Goal: Transaction & Acquisition: Purchase product/service

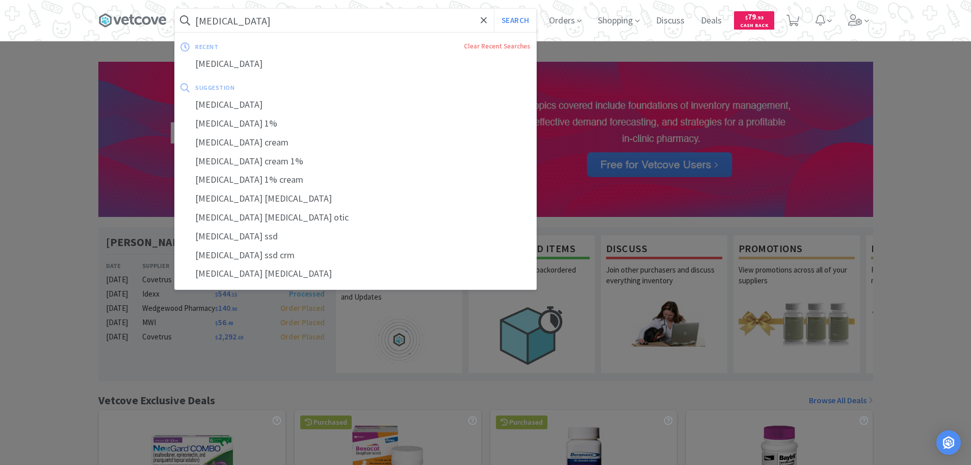
click at [258, 28] on input "[MEDICAL_DATA]" at bounding box center [356, 20] width 362 height 23
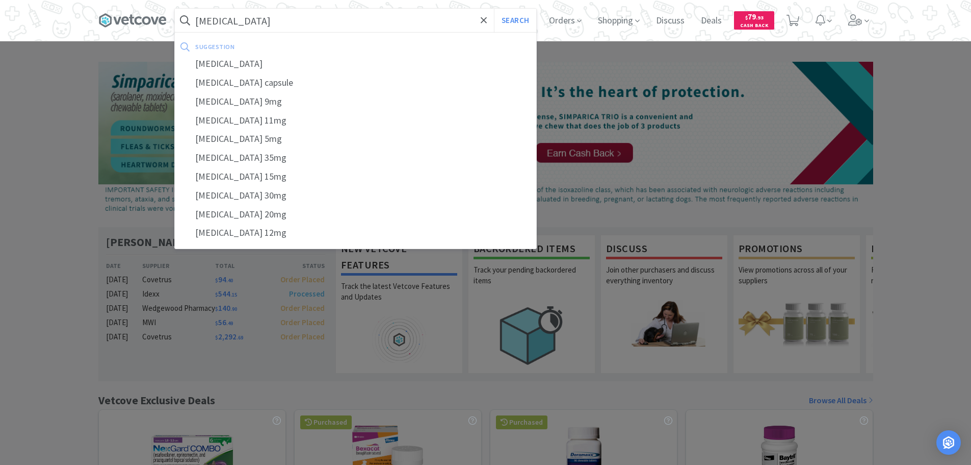
type input "[MEDICAL_DATA]"
click at [494, 9] on button "Search" at bounding box center [515, 20] width 42 height 23
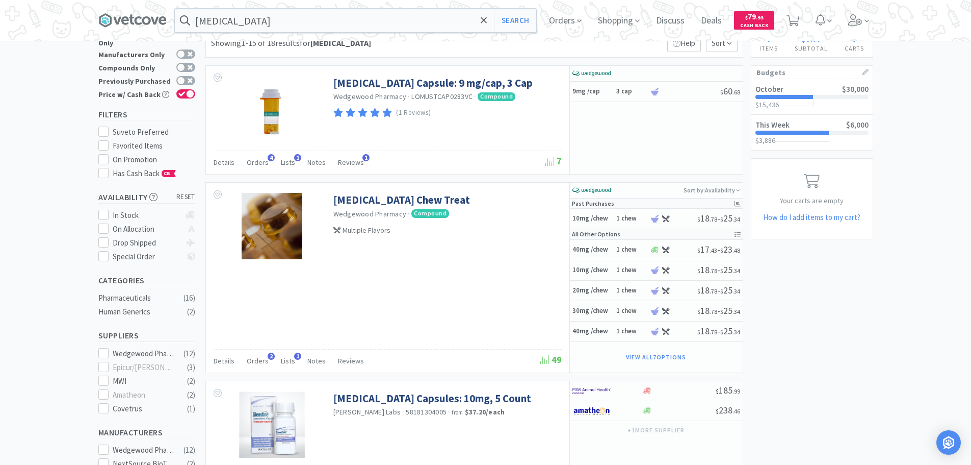
scroll to position [51, 0]
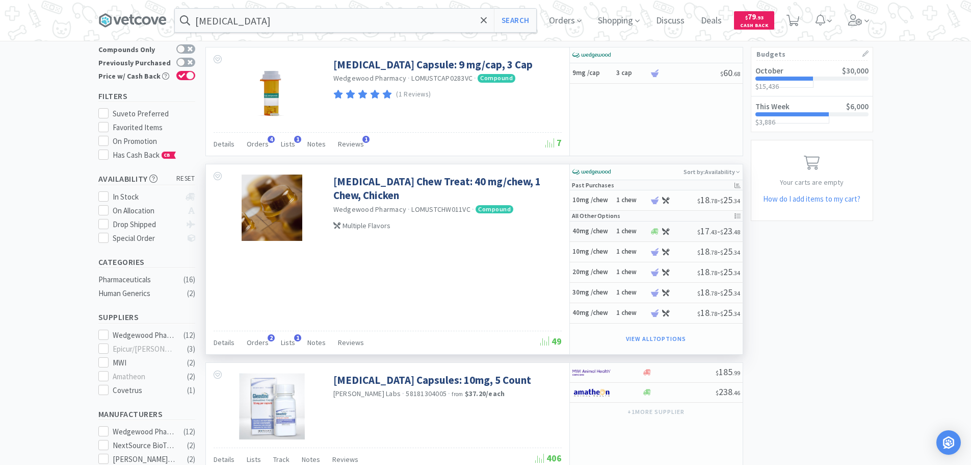
click at [594, 235] on h5 "40mg /chew" at bounding box center [593, 231] width 41 height 9
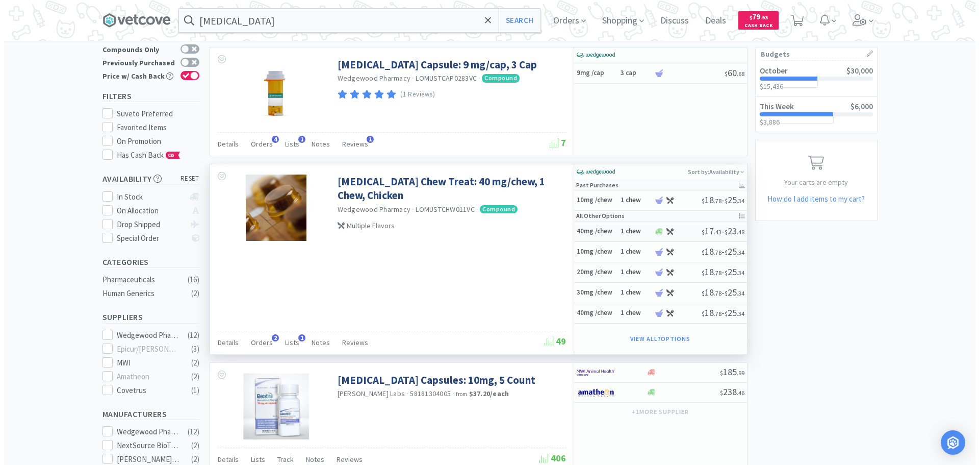
select select "14"
select select "1"
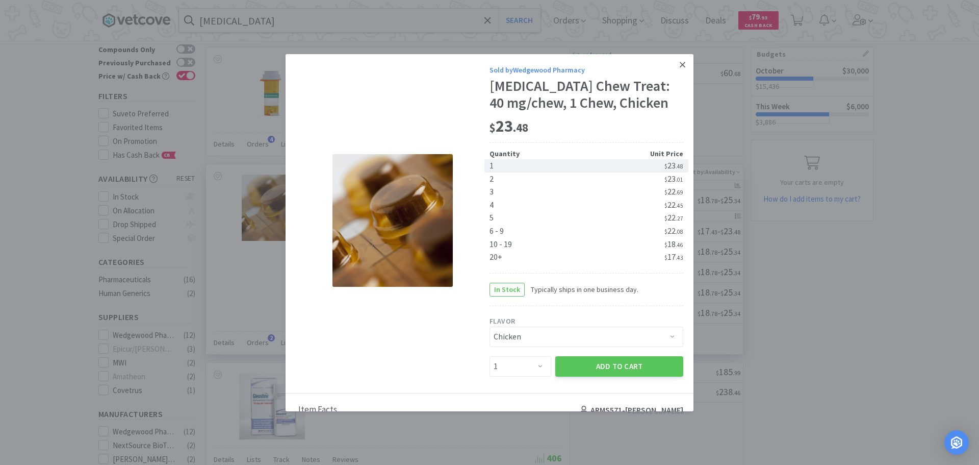
click at [680, 60] on icon at bounding box center [683, 64] width 6 height 9
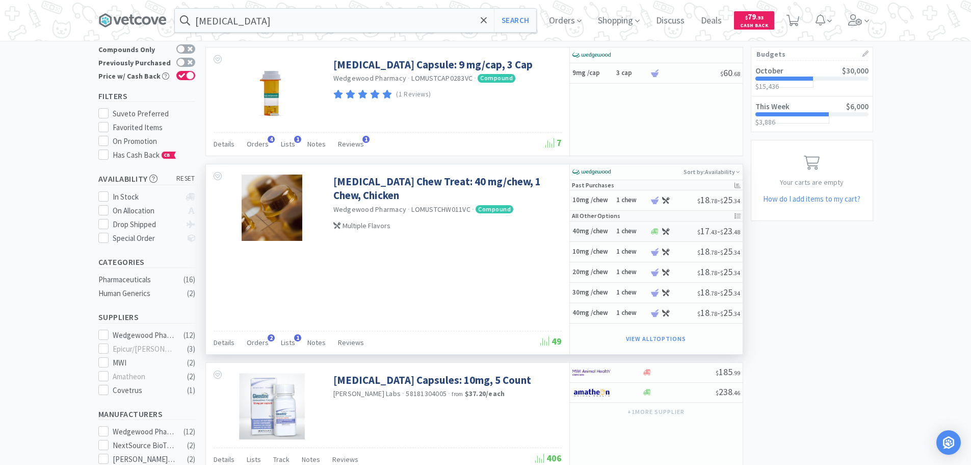
click at [589, 232] on h5 "40mg /chew" at bounding box center [593, 231] width 41 height 9
select select "14"
select select "1"
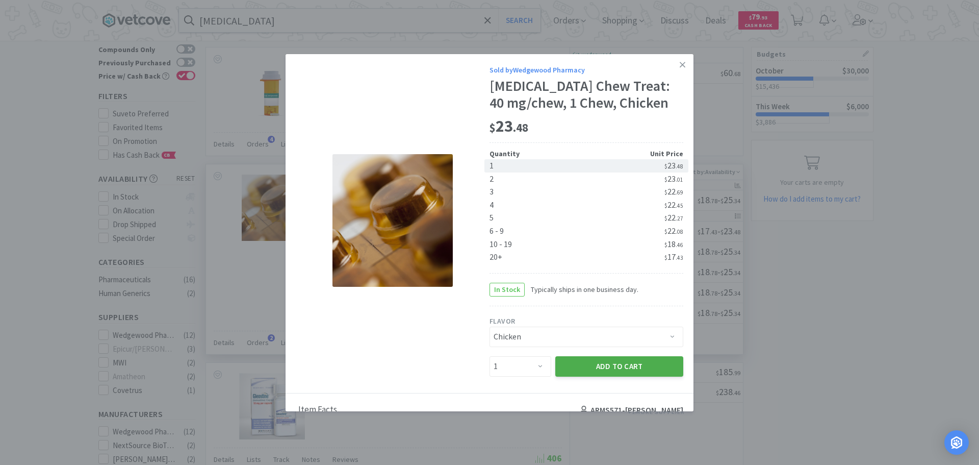
click at [639, 369] on button "Add to Cart" at bounding box center [619, 366] width 128 height 20
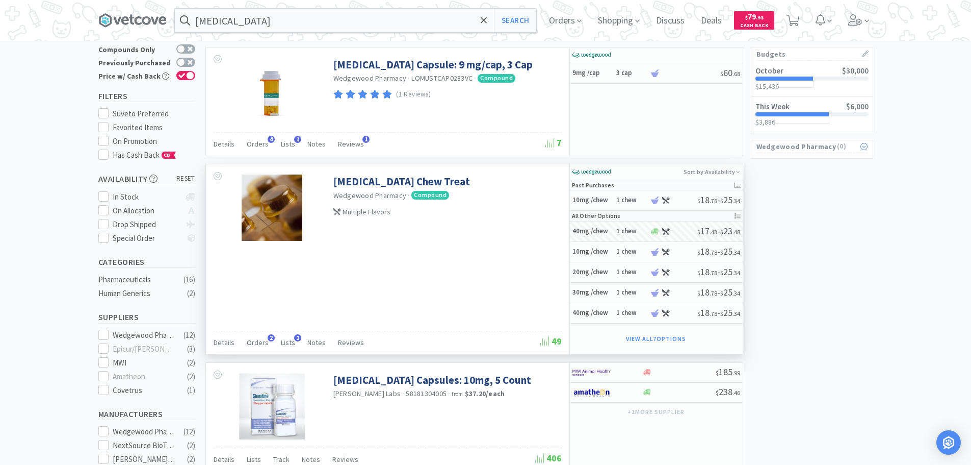
select select "1"
click at [796, 21] on span "1" at bounding box center [794, 17] width 4 height 41
select select "1"
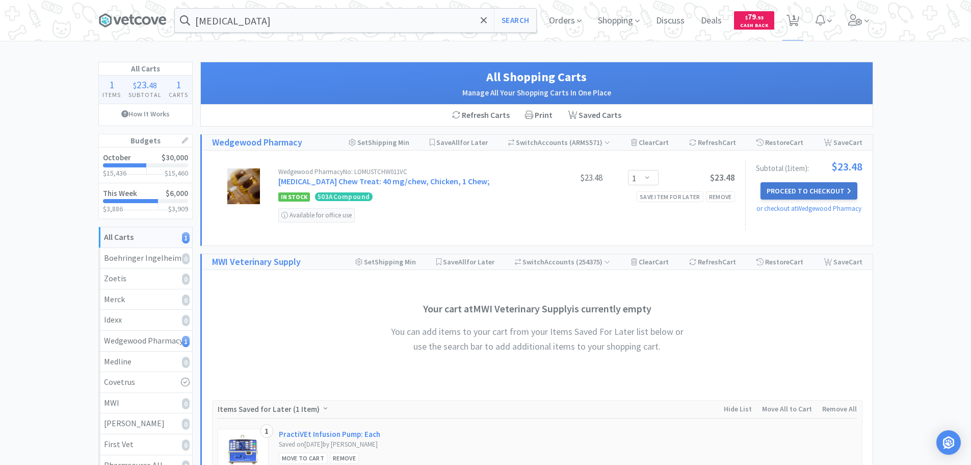
click at [805, 191] on button "Proceed to Checkout" at bounding box center [809, 190] width 97 height 17
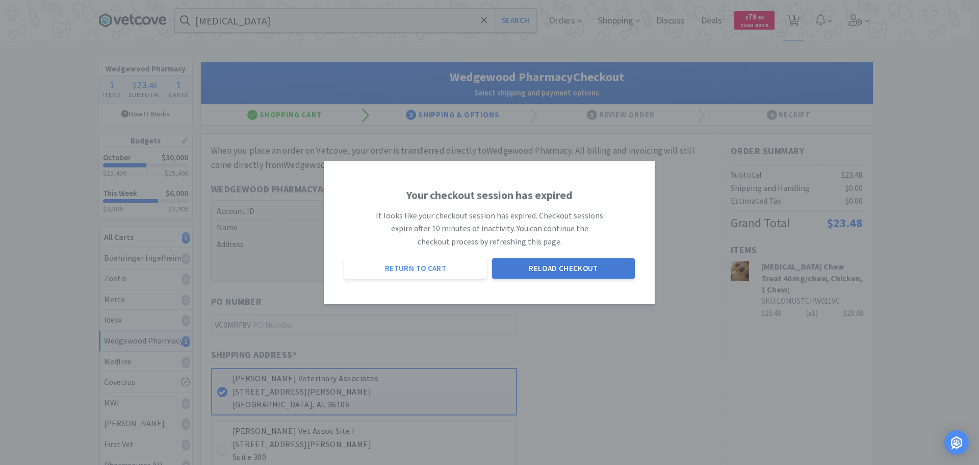
click at [592, 266] on button "Reload Checkout" at bounding box center [563, 268] width 143 height 20
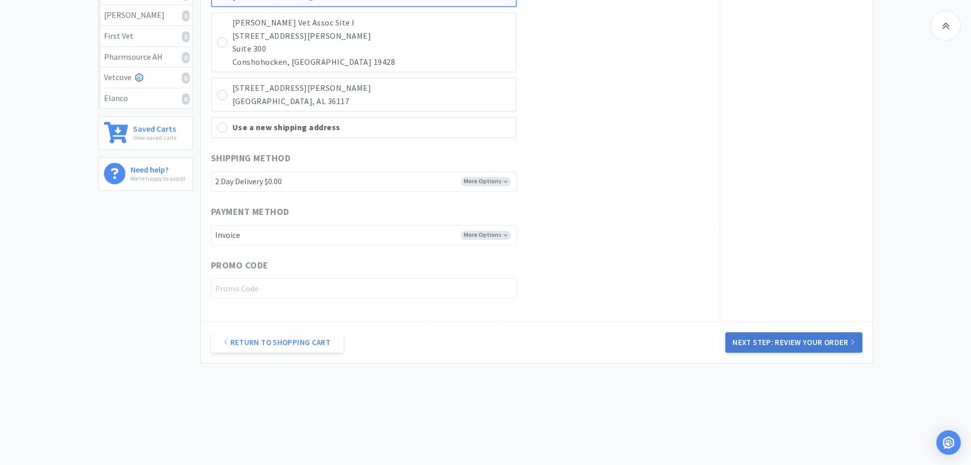
click at [765, 340] on button "Next Step: Review Your Order" at bounding box center [794, 342] width 137 height 20
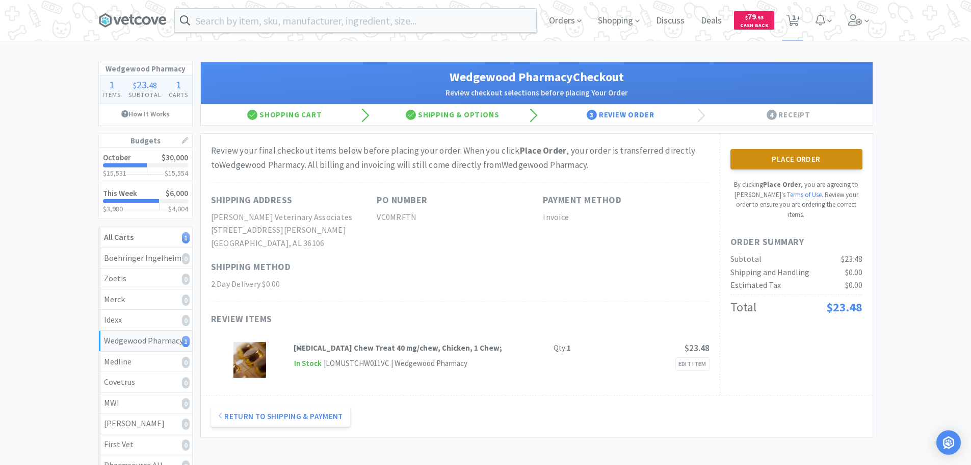
click at [811, 159] on button "Place Order" at bounding box center [797, 159] width 132 height 20
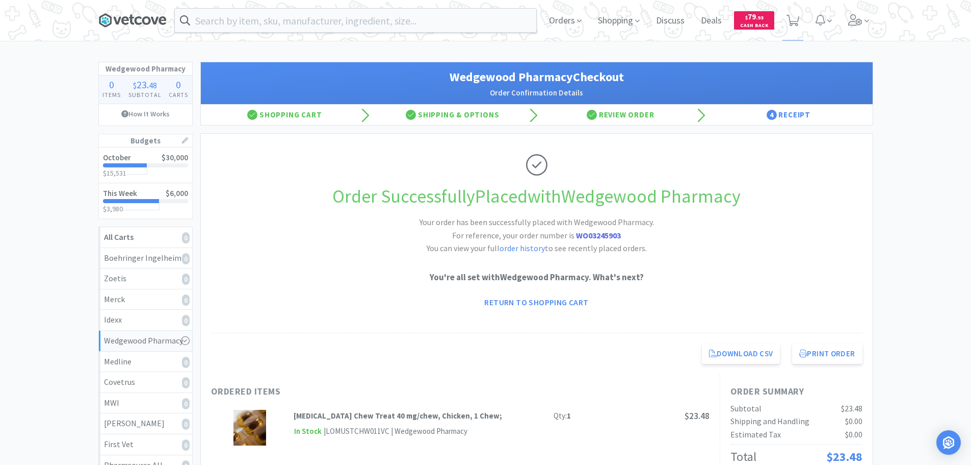
click at [130, 21] on icon at bounding box center [132, 20] width 68 height 15
